Goal: Information Seeking & Learning: Learn about a topic

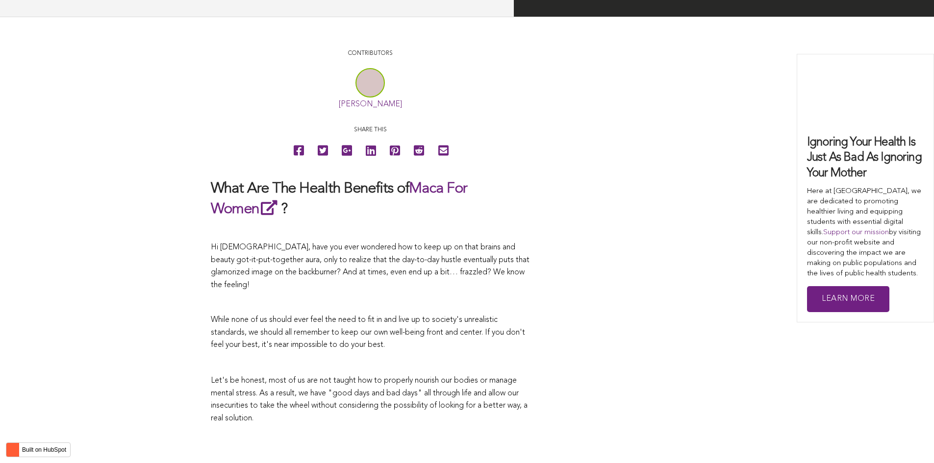
scroll to position [2110, 0]
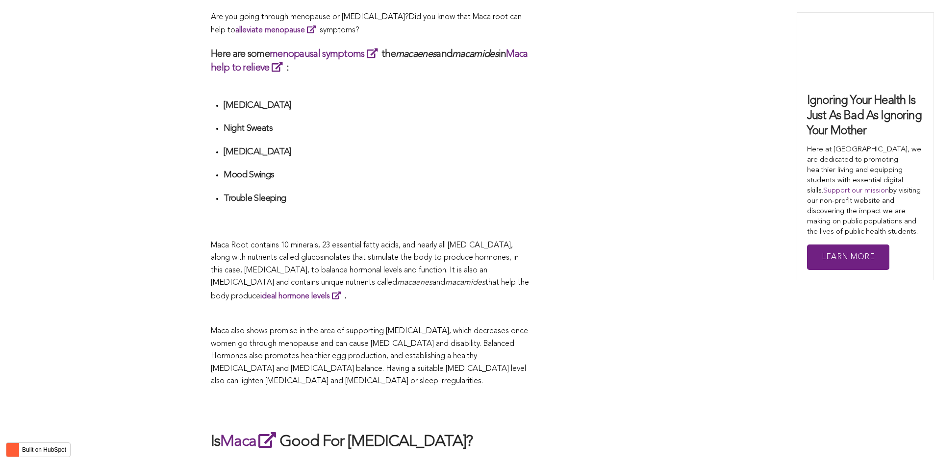
click at [408, 242] on span "Maca Root contains 10 minerals, 23 essential fatty acids, and nearly all [MEDIC…" at bounding box center [365, 265] width 308 height 46
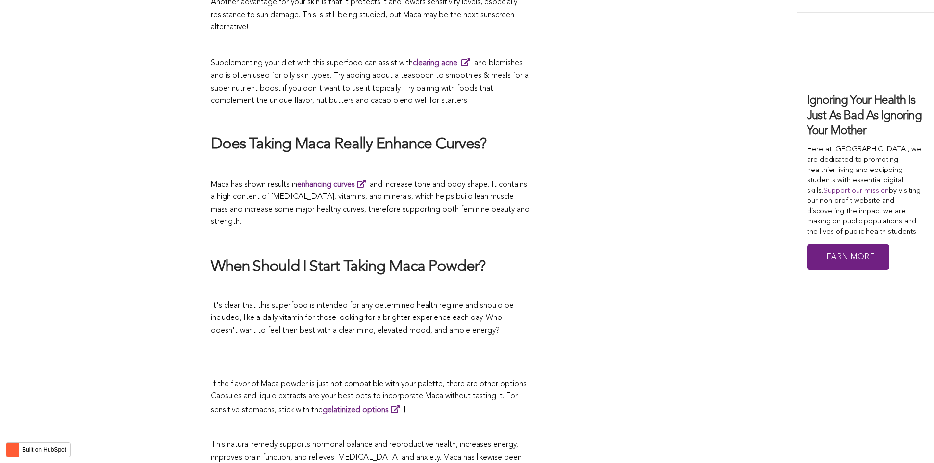
click at [321, 257] on h2 "When Should I Start Taking Maca Powder?" at bounding box center [370, 267] width 319 height 21
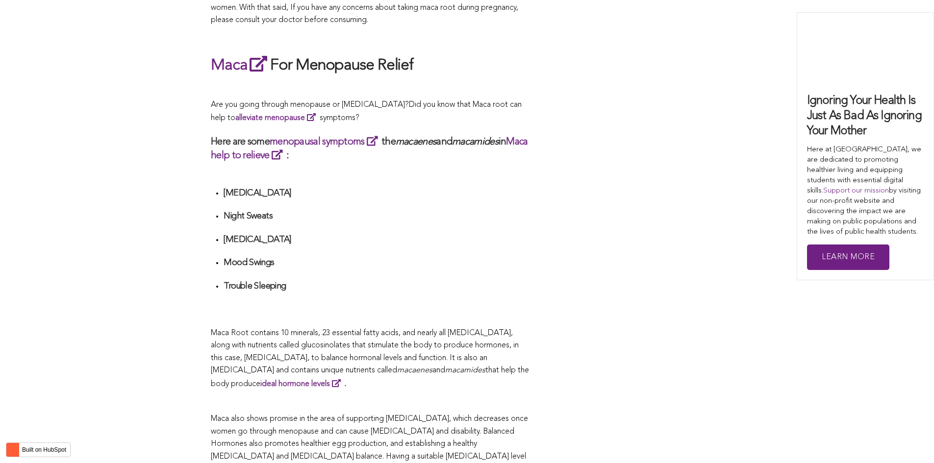
click at [412, 234] on li "[MEDICAL_DATA]" at bounding box center [377, 243] width 306 height 18
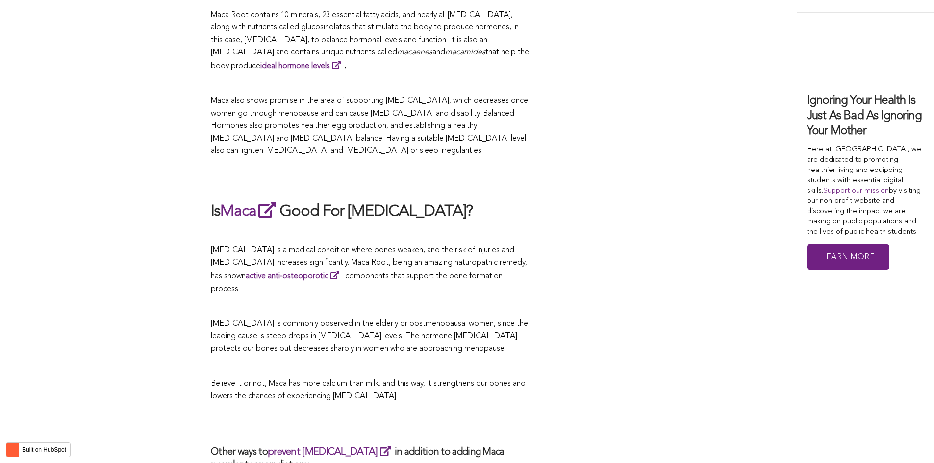
scroll to position [2906, 0]
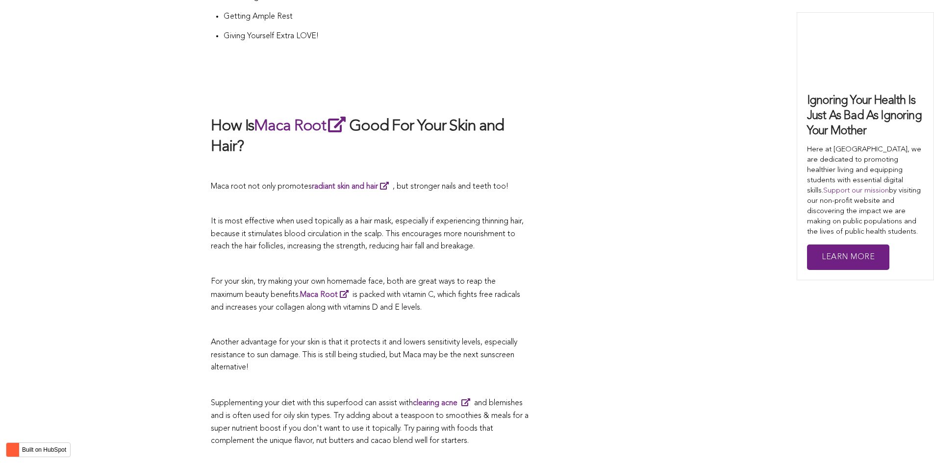
click at [357, 258] on p at bounding box center [370, 264] width 319 height 13
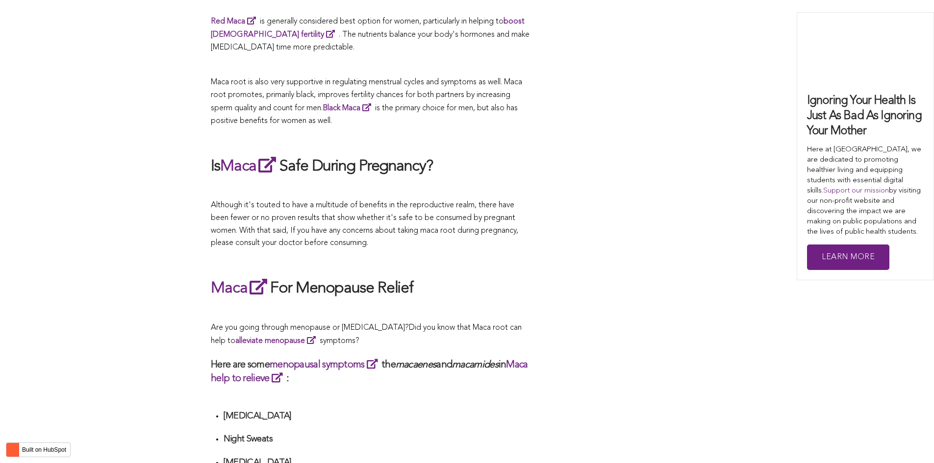
click at [601, 231] on div "CONTRIBUTORS [PERSON_NAME] Share this What Are The Health Benefits of Maca For …" at bounding box center [467, 319] width 512 height 3453
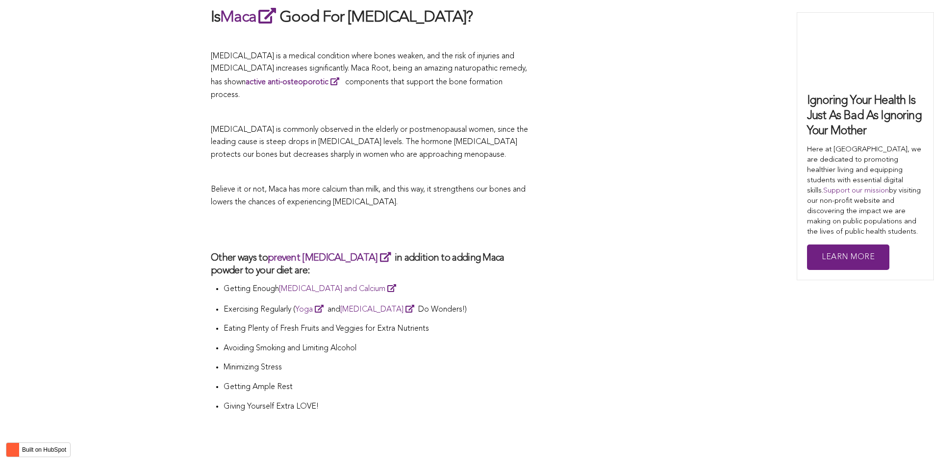
scroll to position [2900, 0]
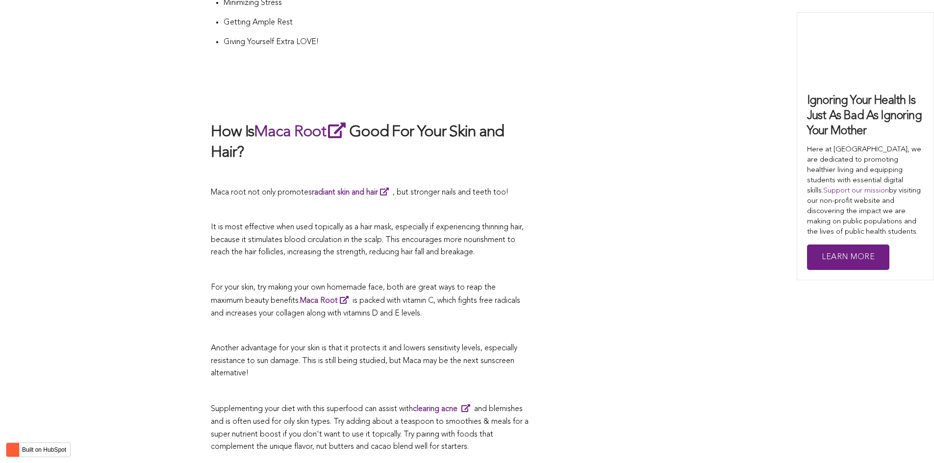
click at [389, 264] on p at bounding box center [370, 270] width 319 height 13
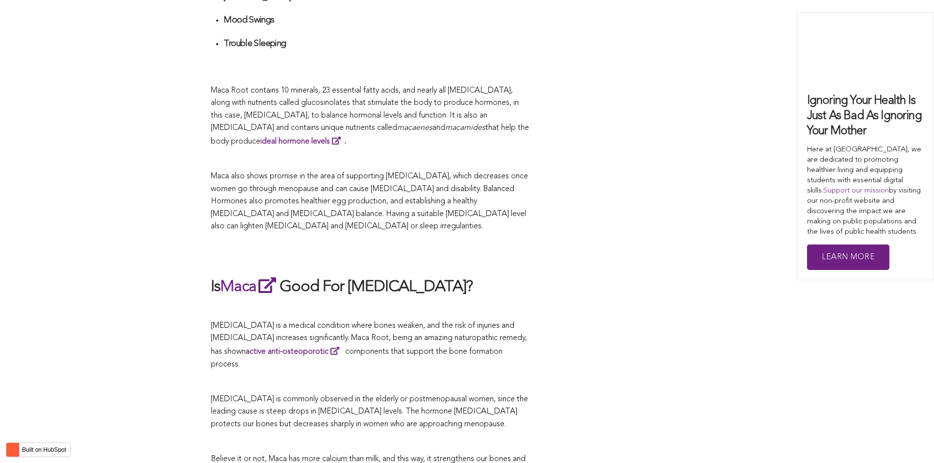
scroll to position [2363, 0]
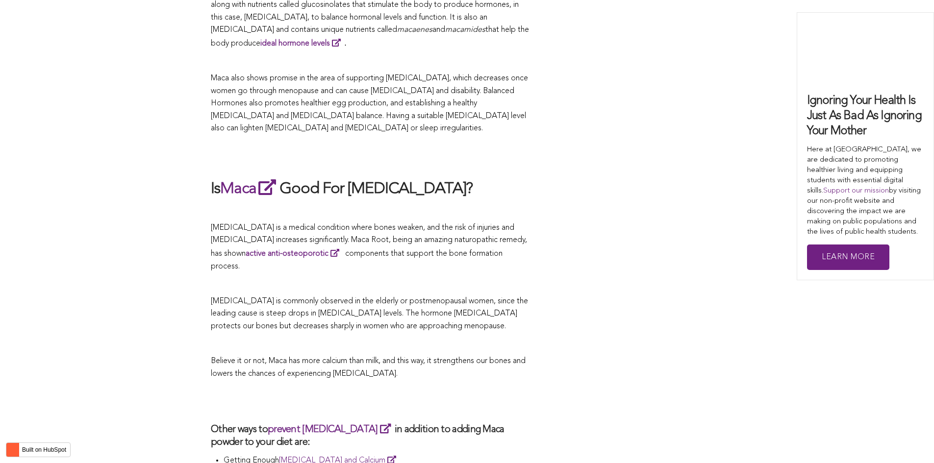
click at [425, 338] on p at bounding box center [370, 344] width 319 height 13
click at [388, 278] on p at bounding box center [370, 284] width 319 height 13
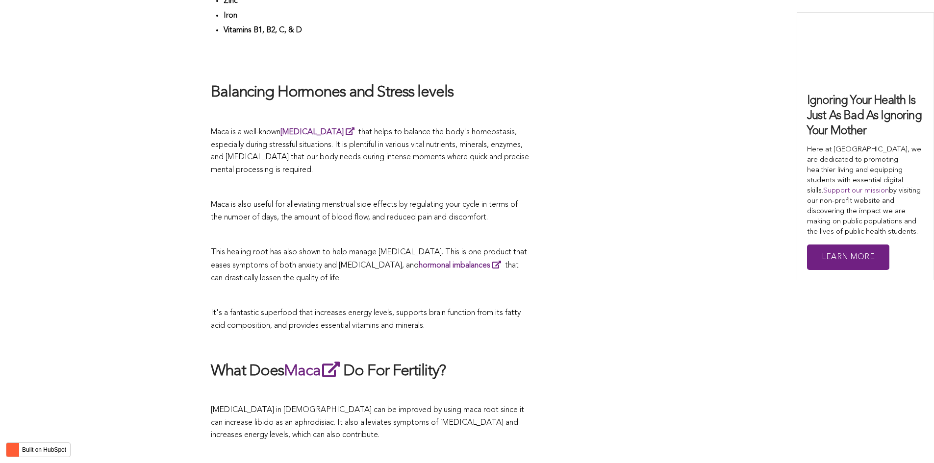
scroll to position [2712, 0]
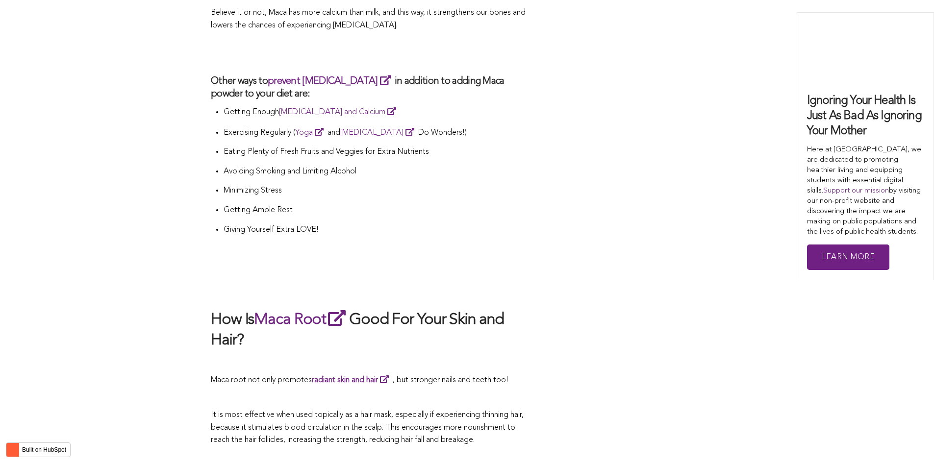
click at [485, 255] on p at bounding box center [370, 262] width 319 height 14
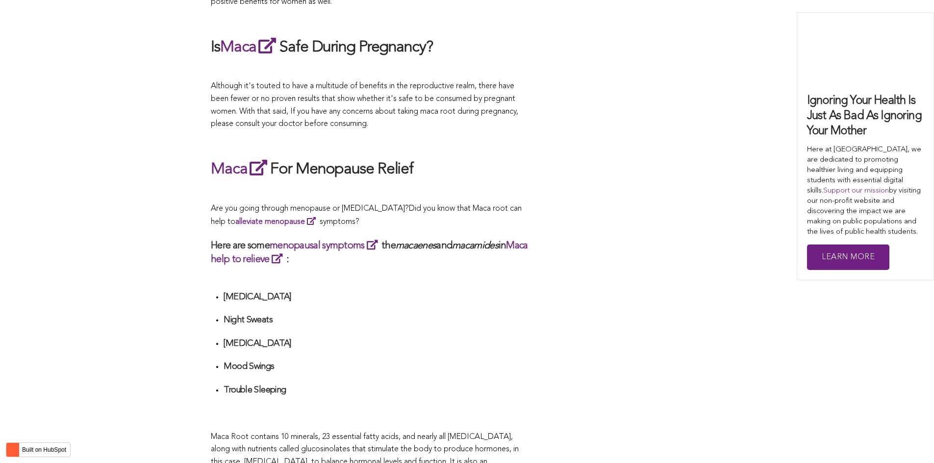
click at [582, 231] on div "CONTRIBUTORS [PERSON_NAME] Share this What Are The Health Benefits of Maca For …" at bounding box center [467, 200] width 512 height 3453
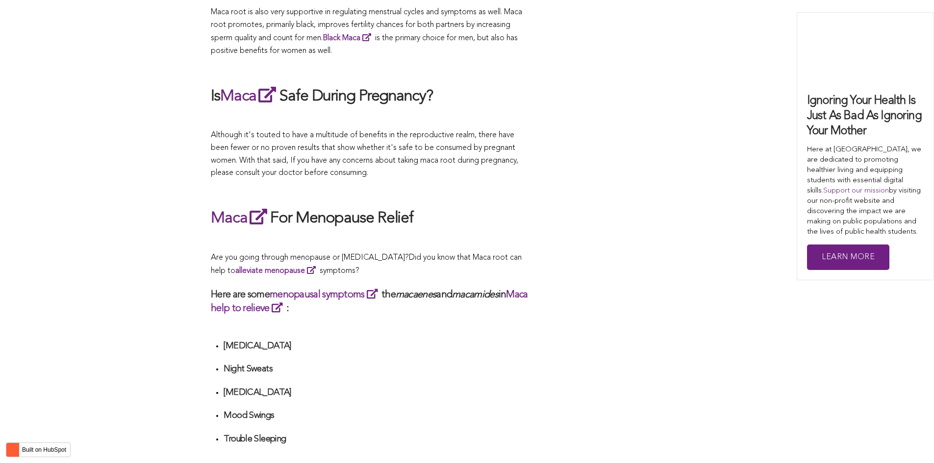
scroll to position [2476, 0]
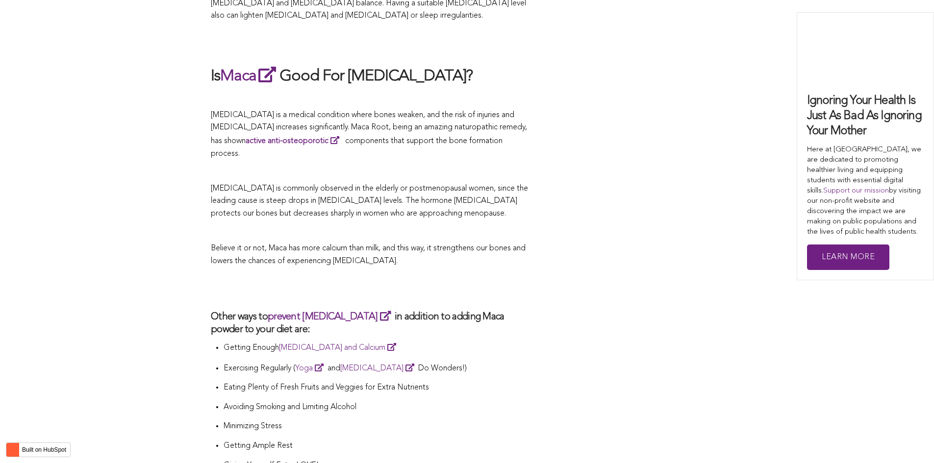
click at [449, 243] on p "Believe it or not, Maca has more calcium than milk, and this way, it strengthen…" at bounding box center [370, 255] width 319 height 25
